Goal: Find specific page/section: Find specific page/section

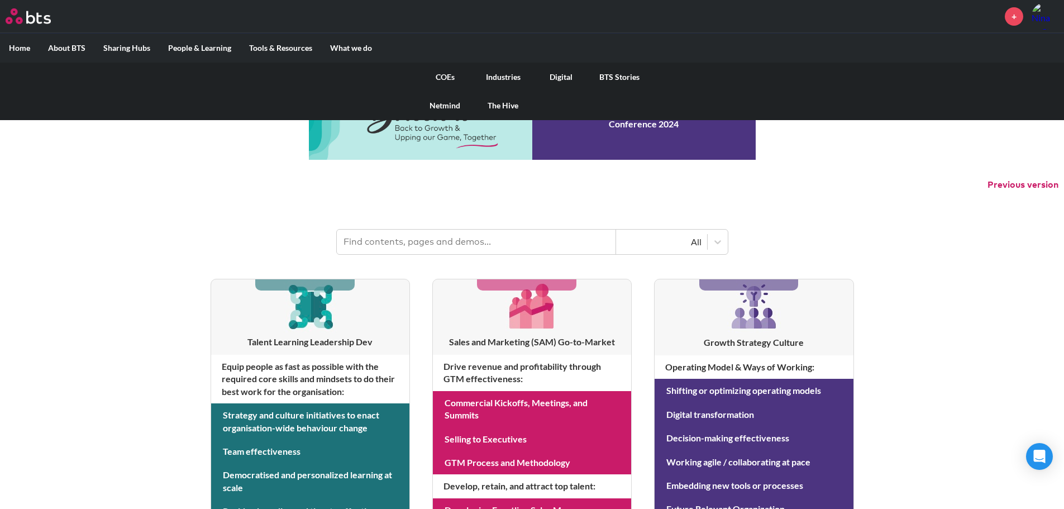
click at [452, 79] on link "COEs" at bounding box center [445, 77] width 58 height 29
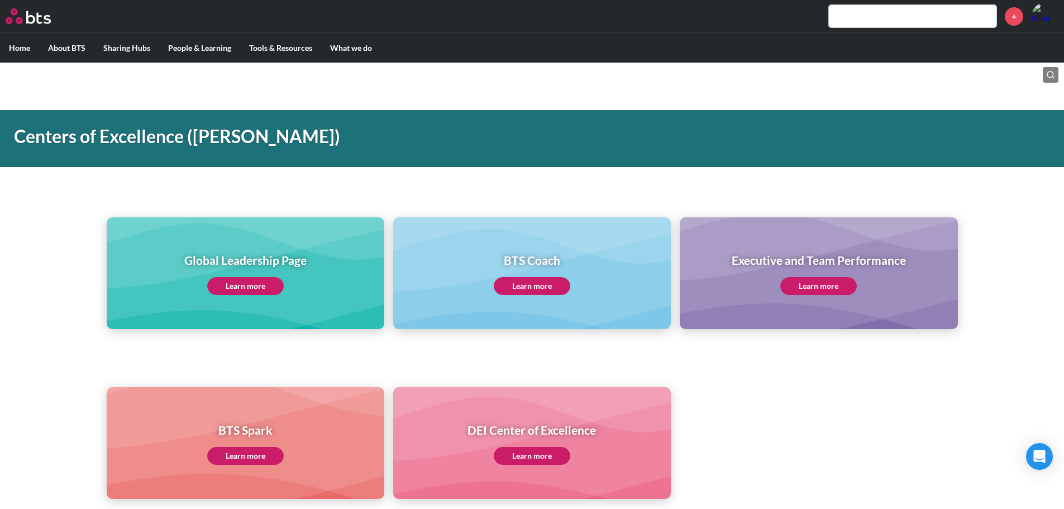
click at [247, 280] on link "Learn more" at bounding box center [245, 286] width 77 height 18
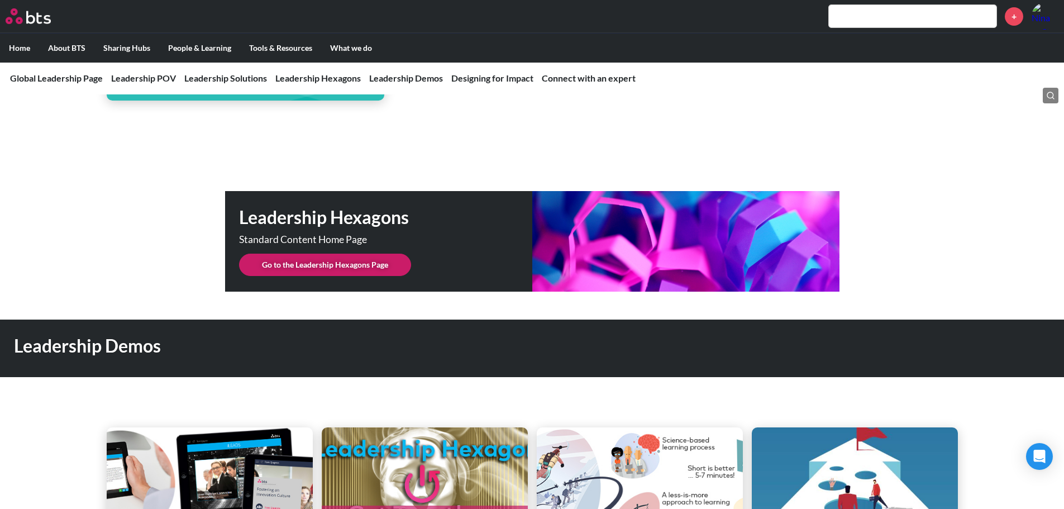
scroll to position [2761, 0]
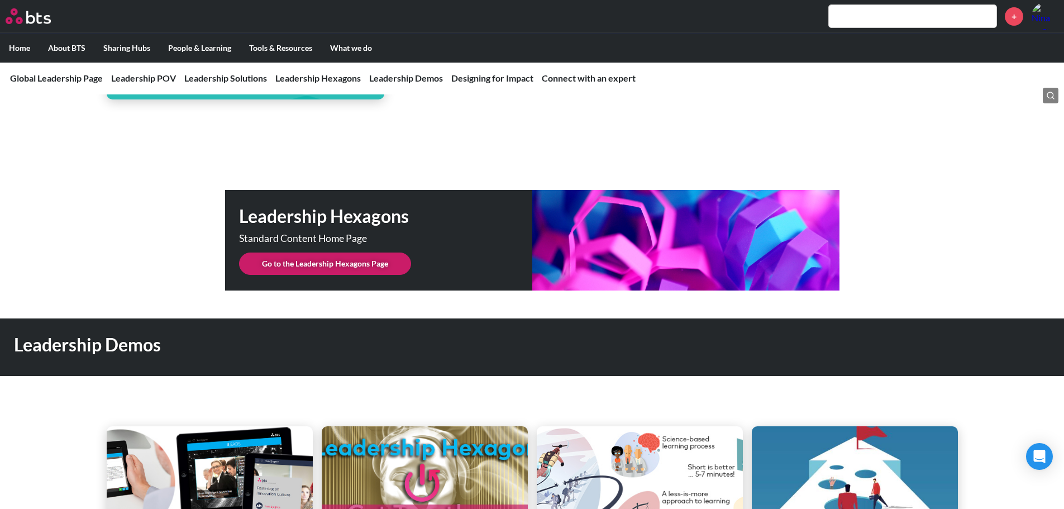
click at [346, 253] on link "Go to the Leadership Hexagons Page" at bounding box center [325, 264] width 172 height 22
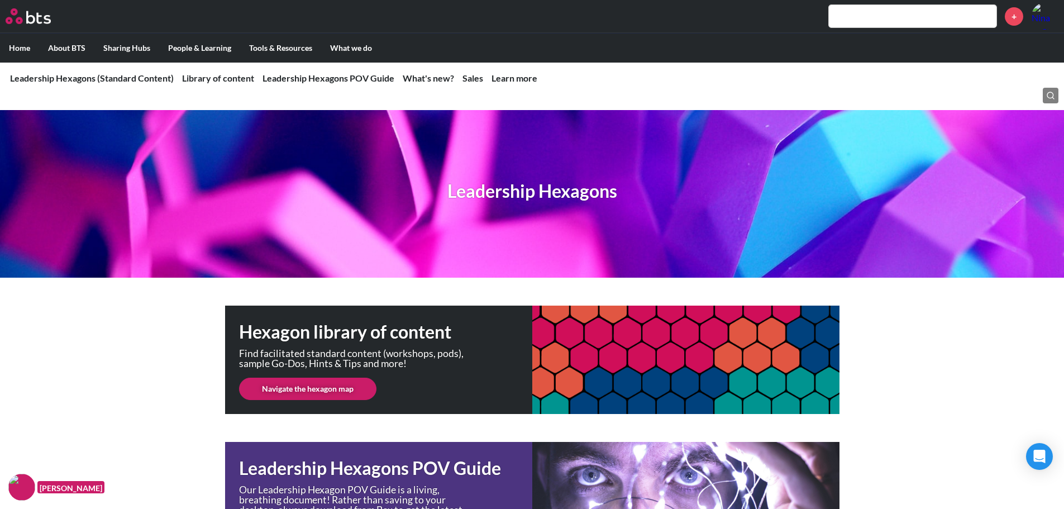
click at [343, 388] on link "Navigate the hexagon map" at bounding box center [307, 389] width 137 height 22
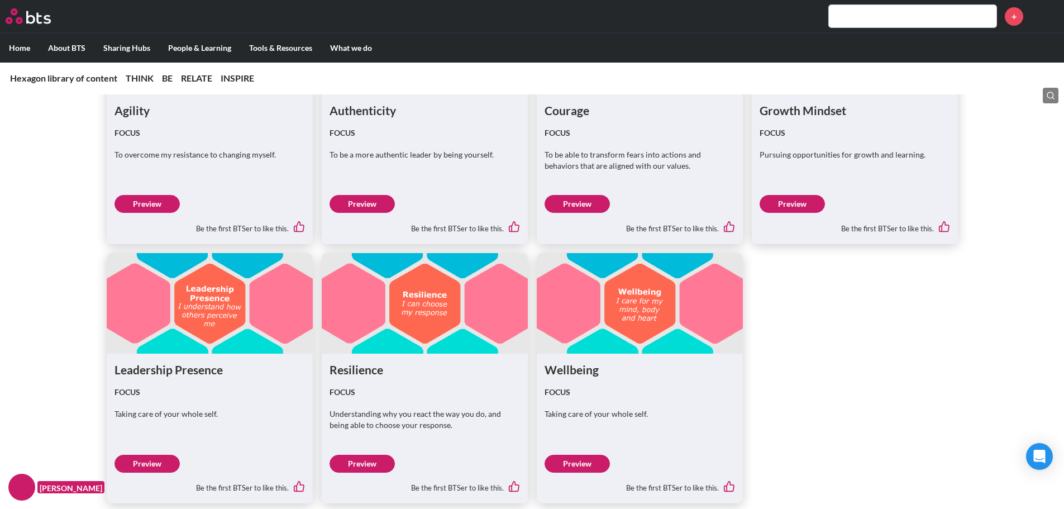
scroll to position [1890, 0]
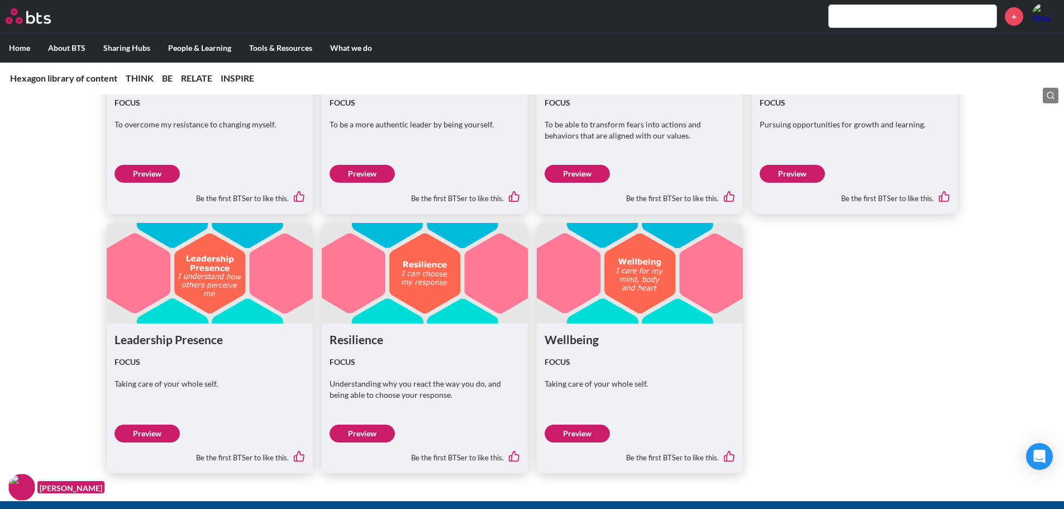
click at [572, 430] on link "Preview" at bounding box center [577, 434] width 65 height 18
click at [351, 433] on link "Preview" at bounding box center [362, 434] width 65 height 18
